Goal: Ask a question: Seek information or help from site administrators or community

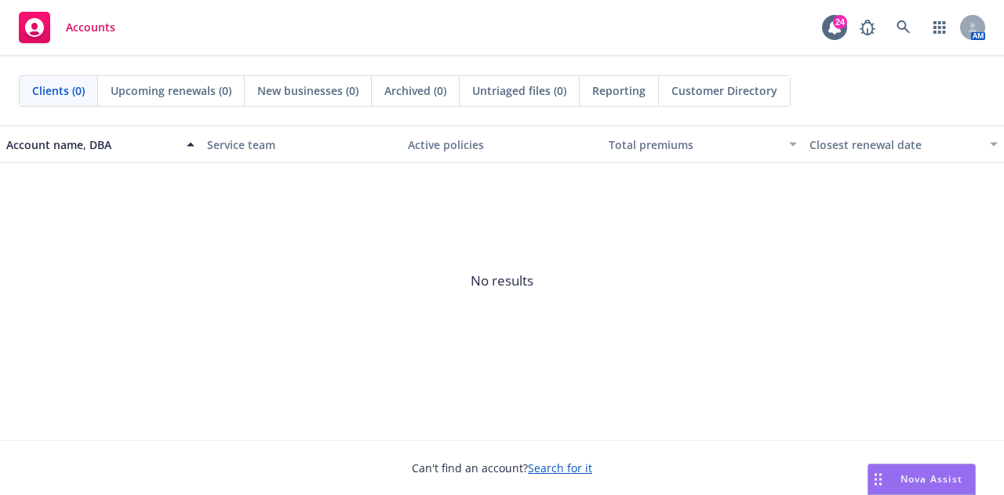
click at [930, 484] on span "Nova Assist" at bounding box center [931, 478] width 62 height 13
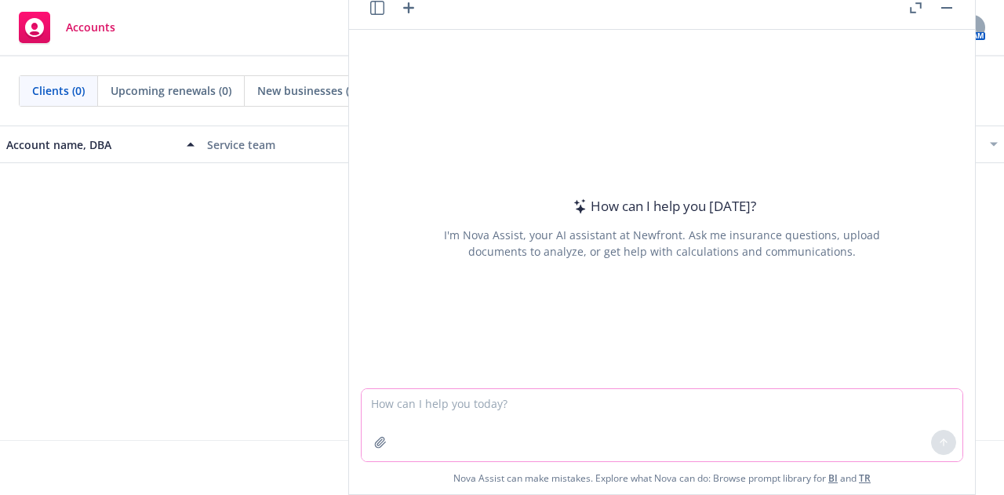
click at [670, 424] on textarea at bounding box center [661, 425] width 601 height 72
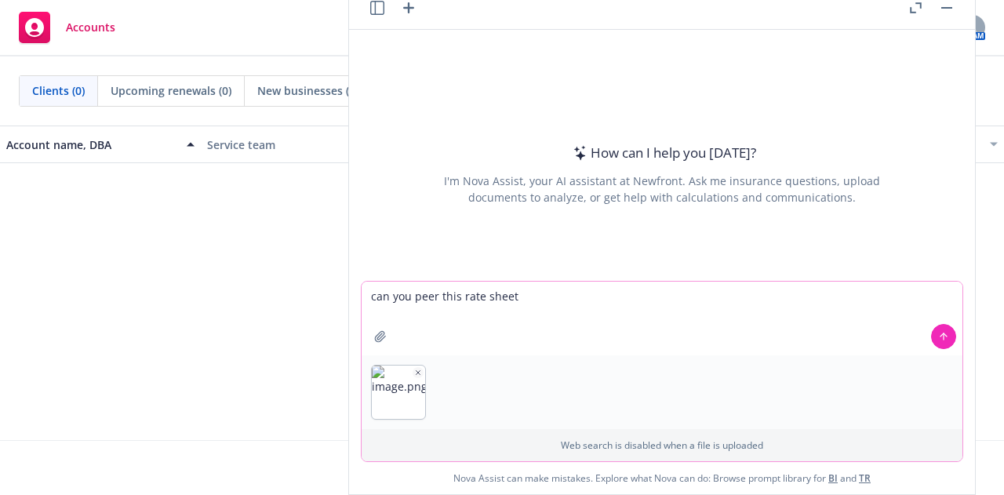
click at [673, 303] on textarea "can you peer this rate sheet" at bounding box center [661, 318] width 601 height 74
type textarea "can you peer this rate sheet ER pays 100% for EE only and 50% for dep"
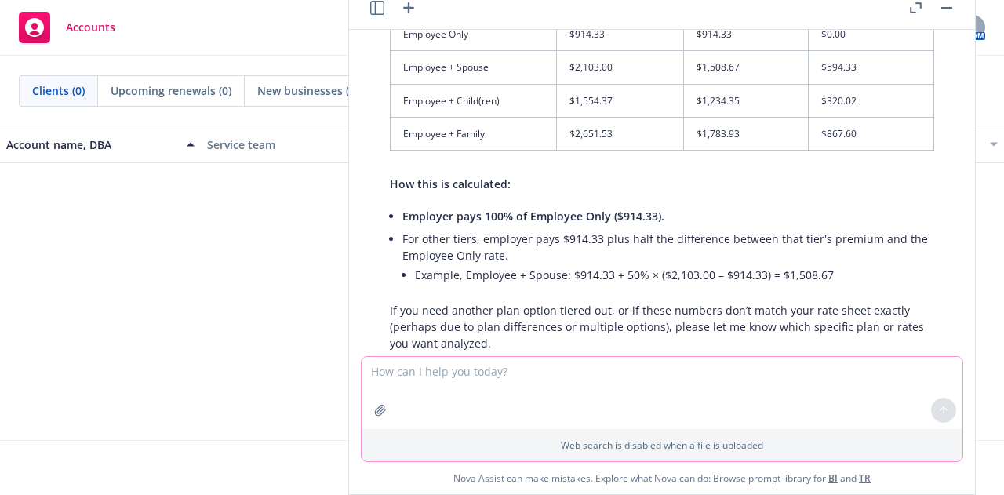
scroll to position [387, 0]
